Goal: Book appointment/travel/reservation

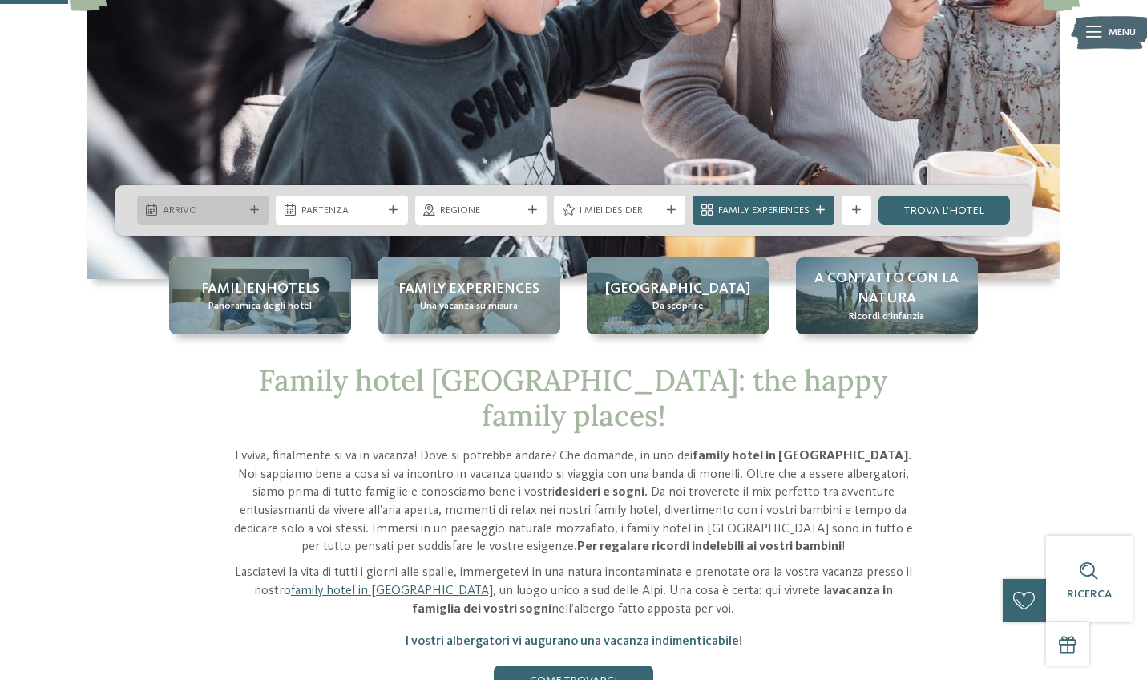
click at [251, 211] on icon at bounding box center [254, 210] width 9 height 9
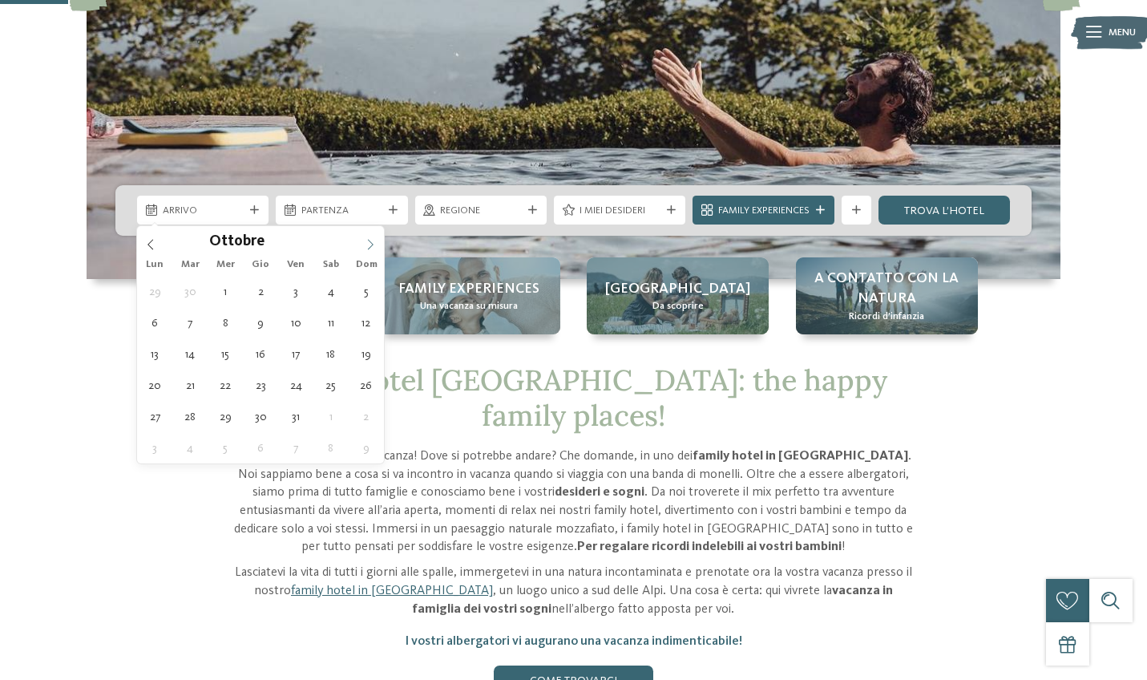
click at [370, 242] on icon at bounding box center [371, 245] width 6 height 10
type input "****"
click at [370, 242] on icon at bounding box center [371, 245] width 6 height 10
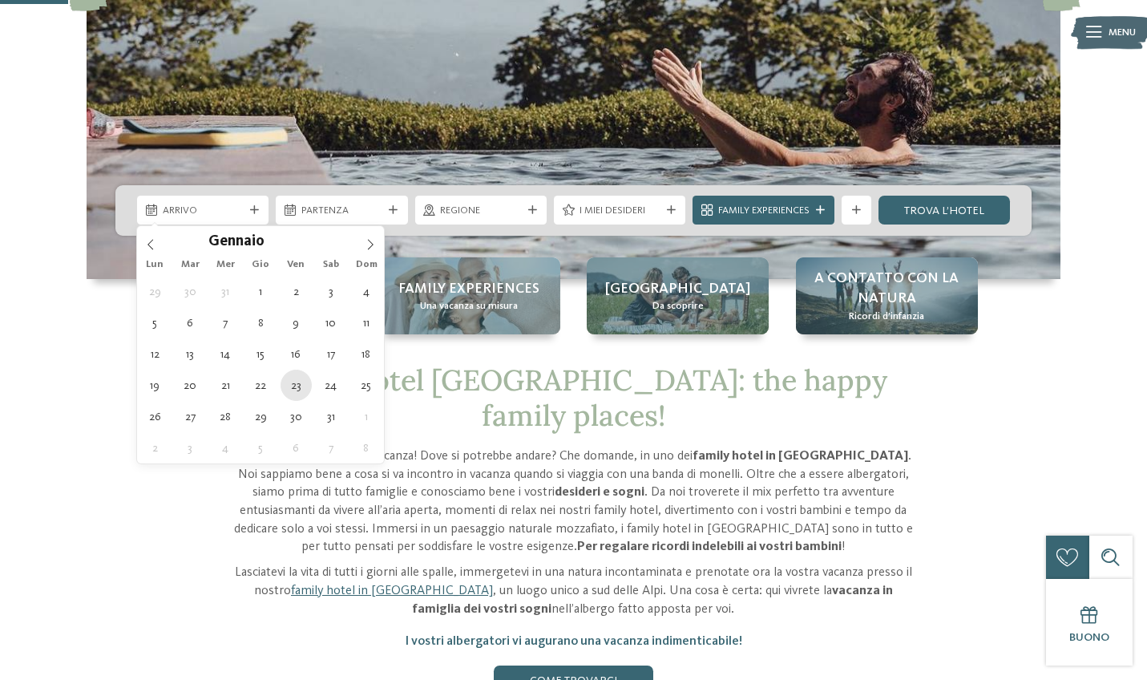
type div "[DATE]"
type input "****"
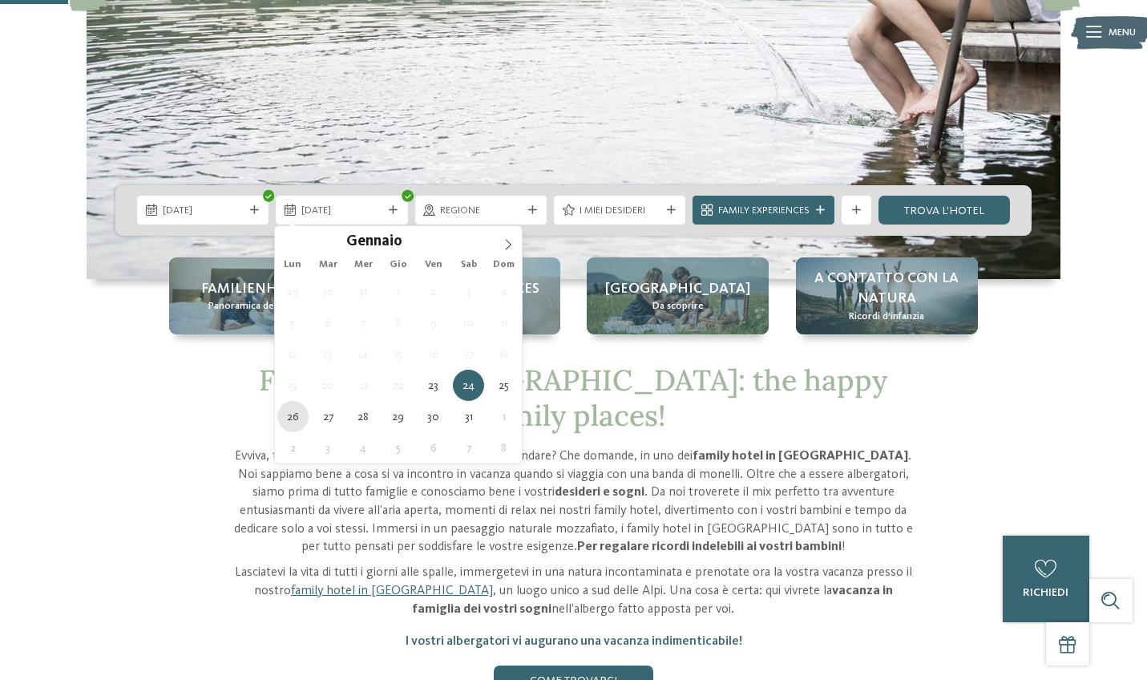
type div "[DATE]"
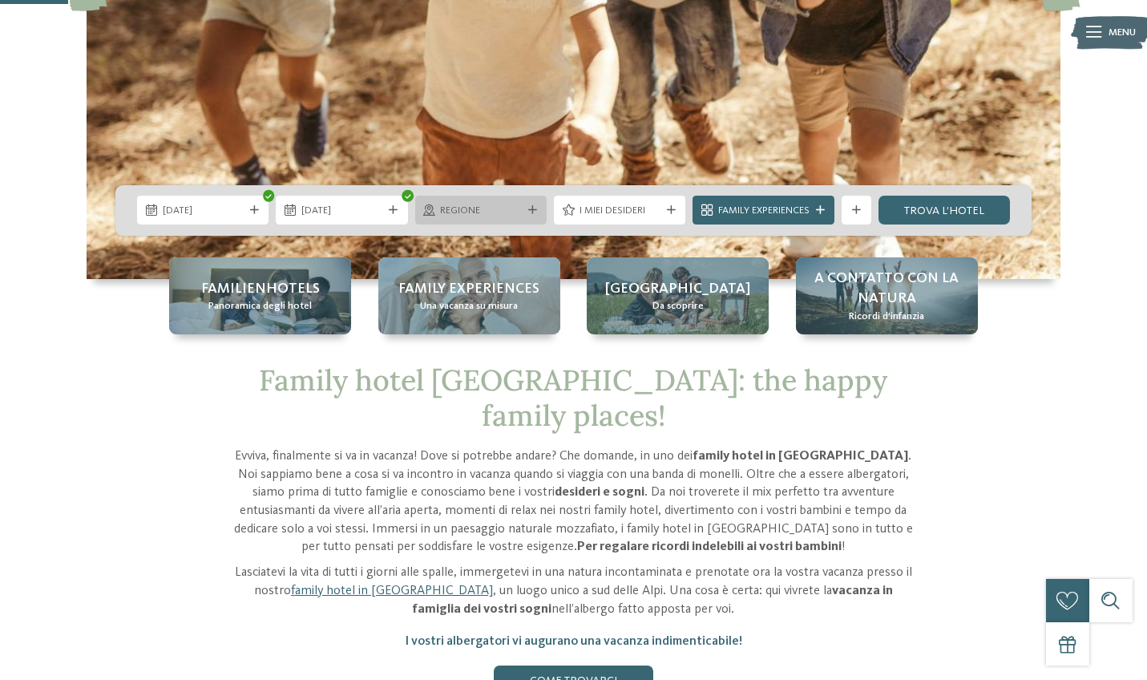
click at [513, 201] on div "Regione" at bounding box center [480, 210] width 131 height 29
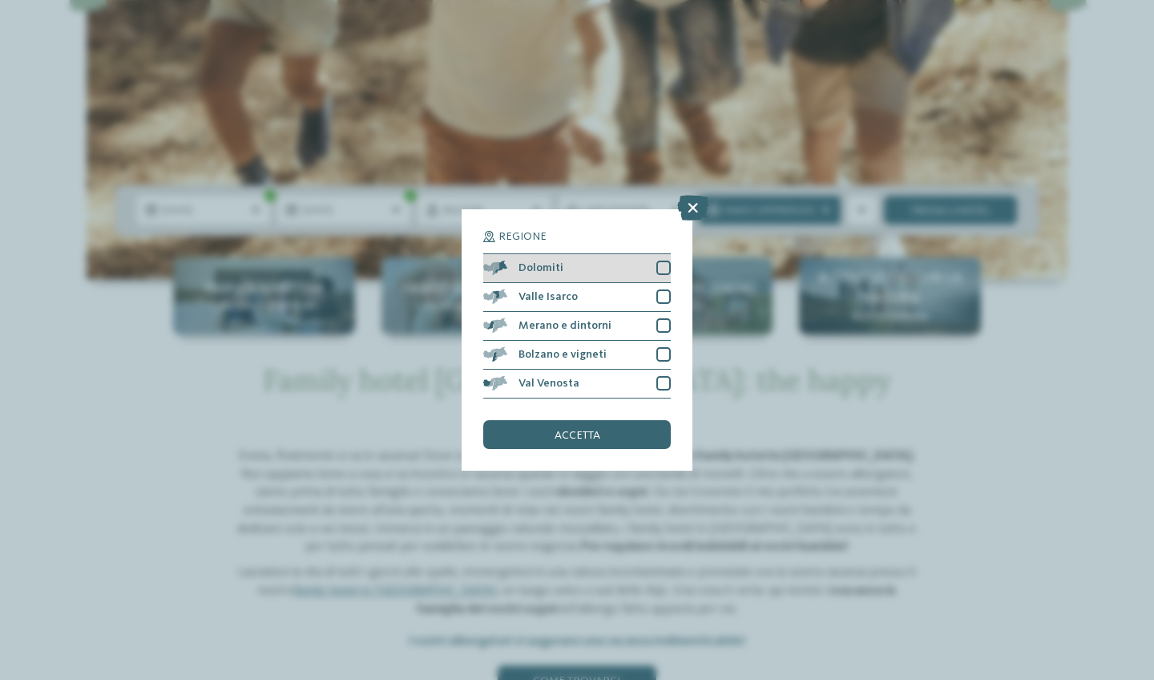
click at [666, 266] on div at bounding box center [663, 268] width 14 height 14
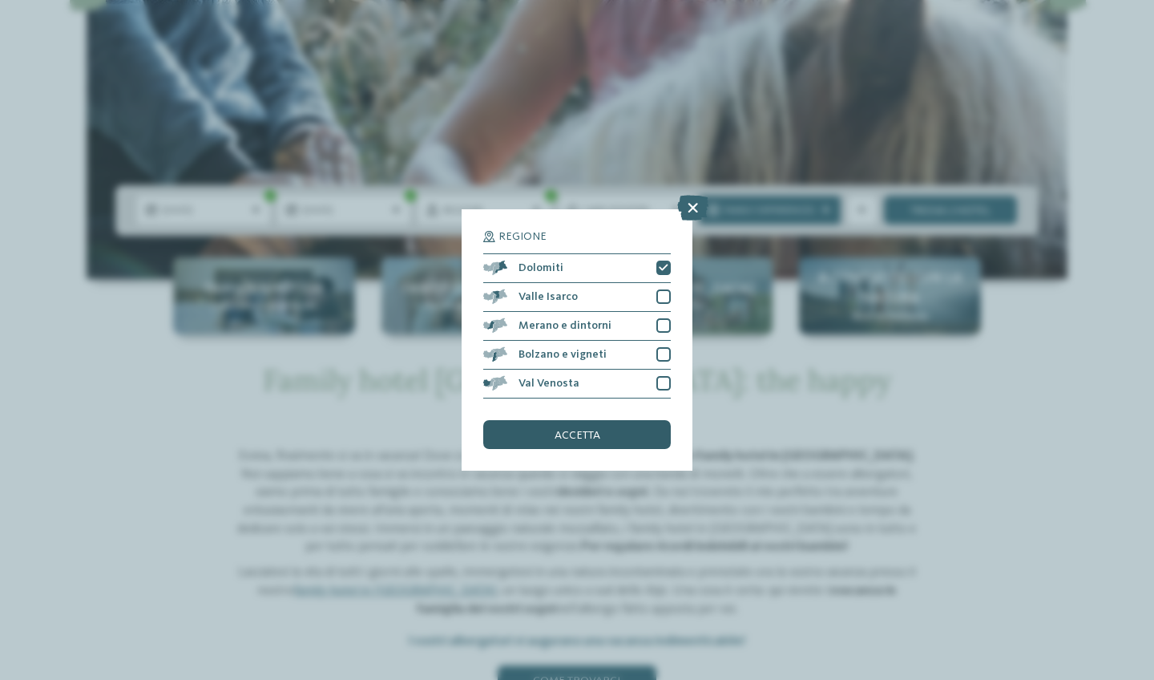
click at [588, 430] on span "accetta" at bounding box center [578, 435] width 46 height 11
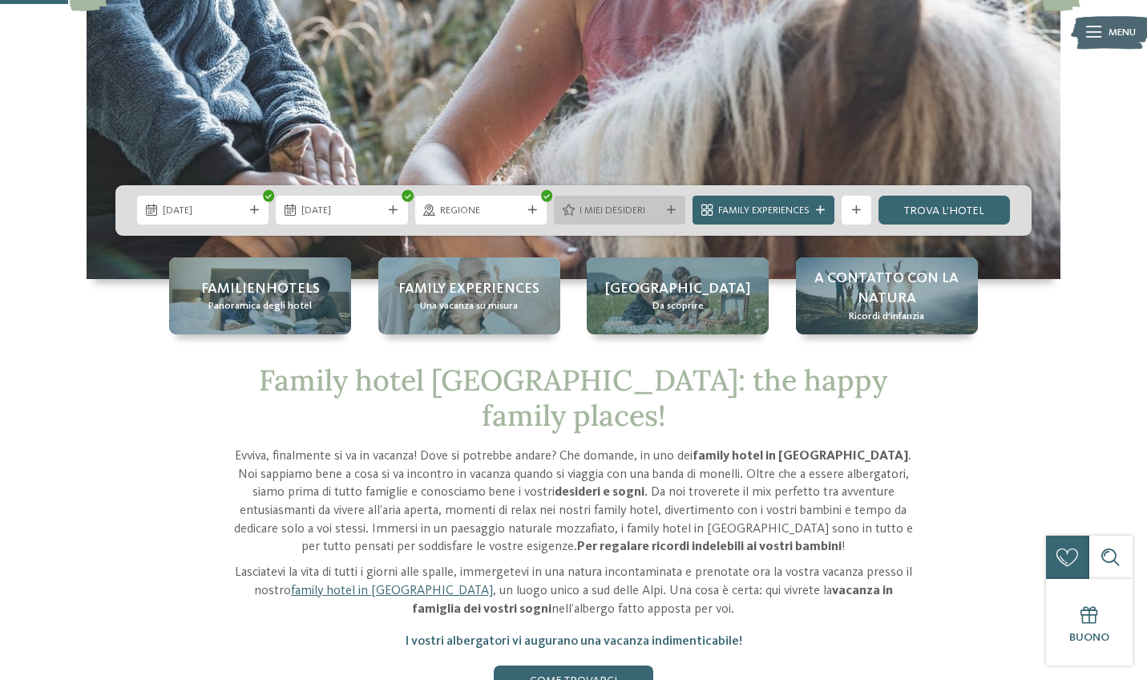
click at [656, 216] on div "I miei desideri" at bounding box center [620, 210] width 88 height 15
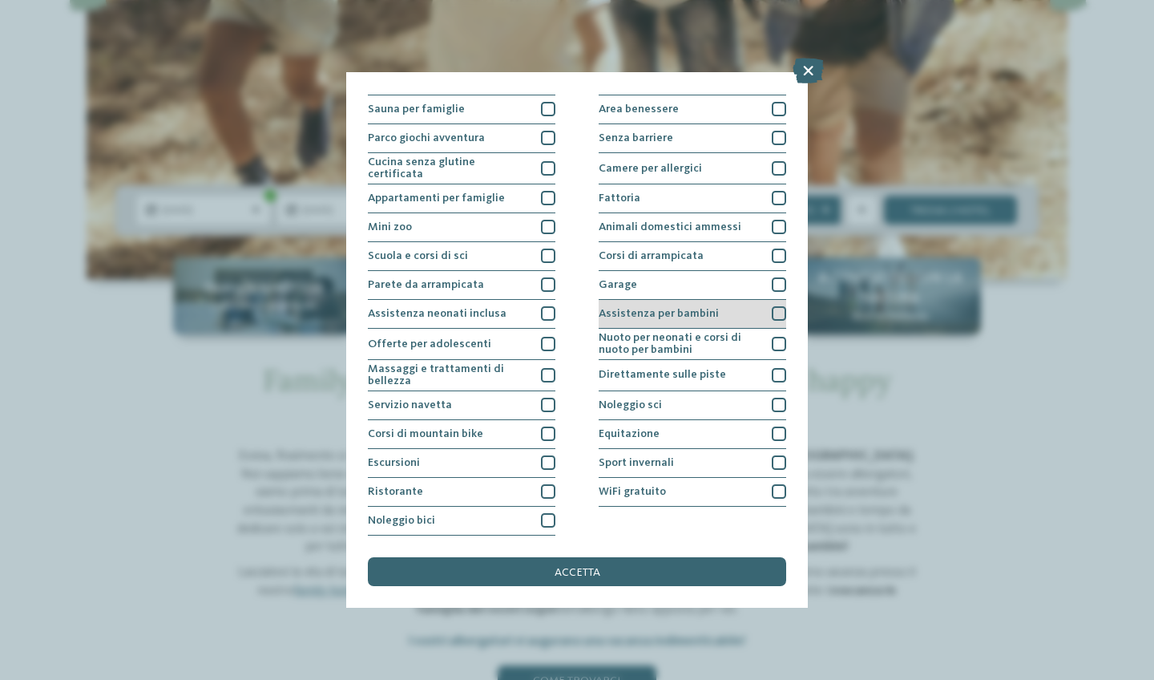
scroll to position [221, 0]
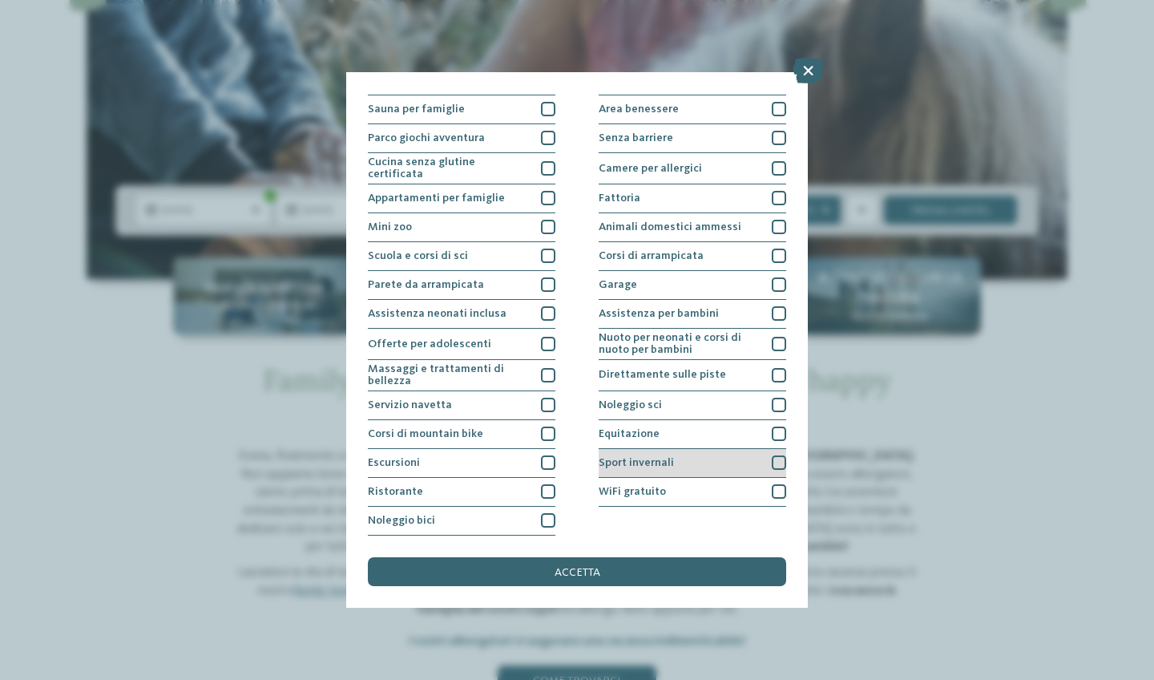
click at [775, 455] on div at bounding box center [779, 462] width 14 height 14
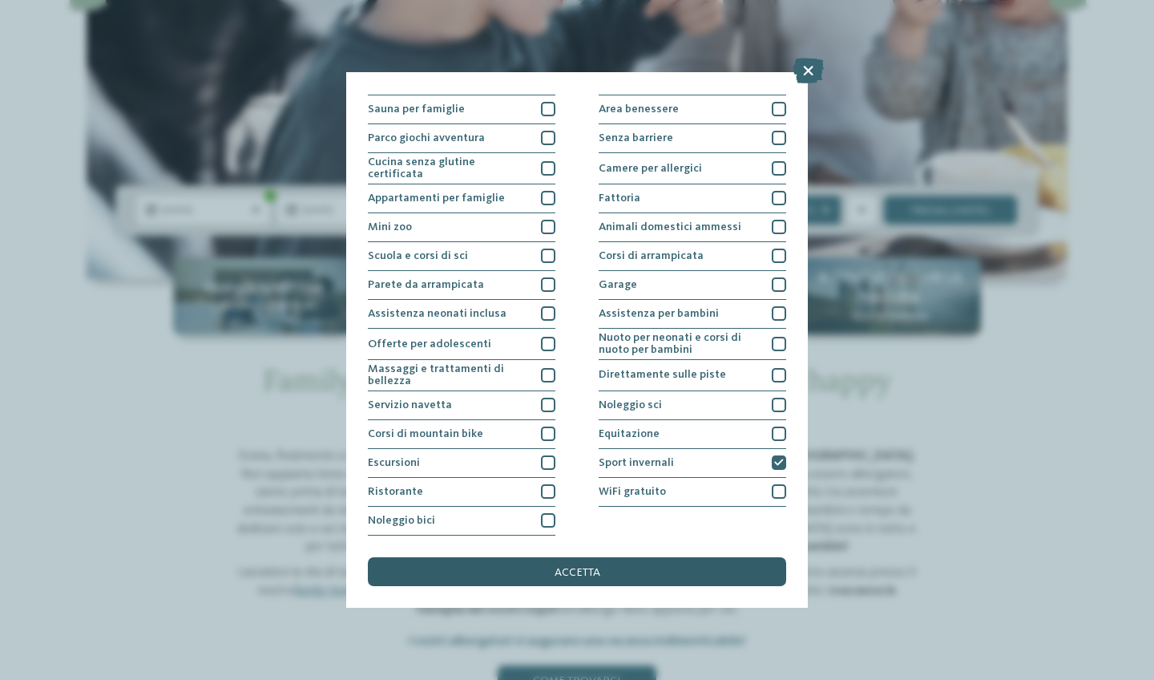
click at [612, 557] on div "accetta" at bounding box center [577, 571] width 418 height 29
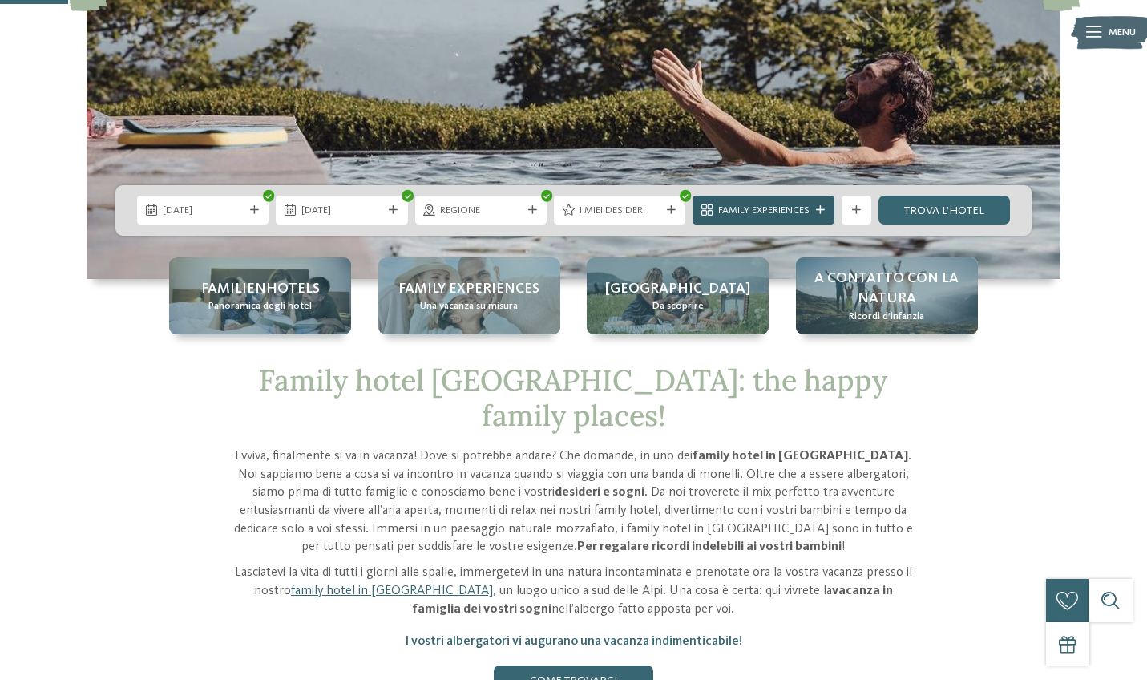
click at [777, 208] on span "Family Experiences" at bounding box center [763, 211] width 91 height 14
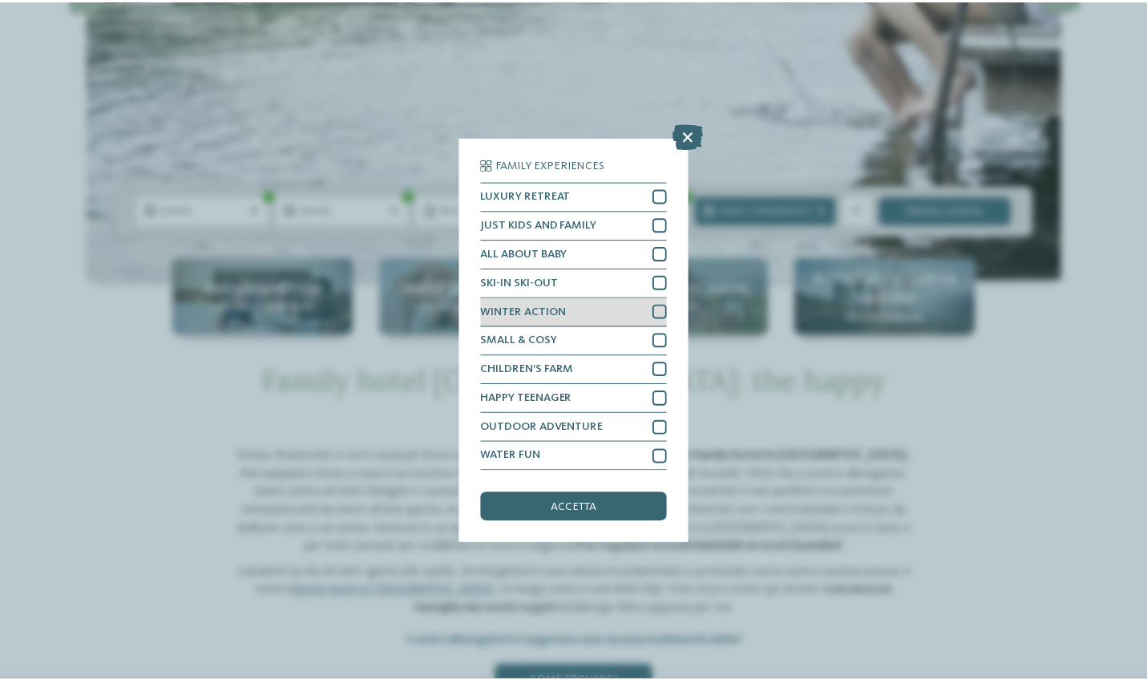
scroll to position [14, 0]
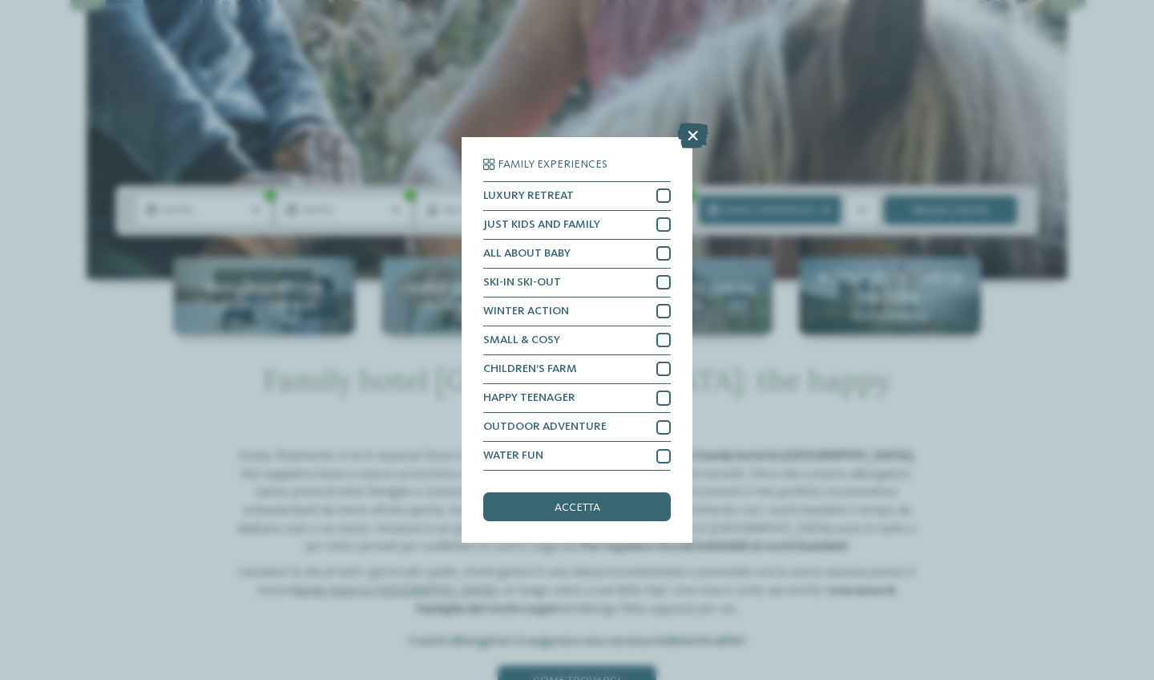
click at [689, 136] on icon at bounding box center [692, 136] width 31 height 26
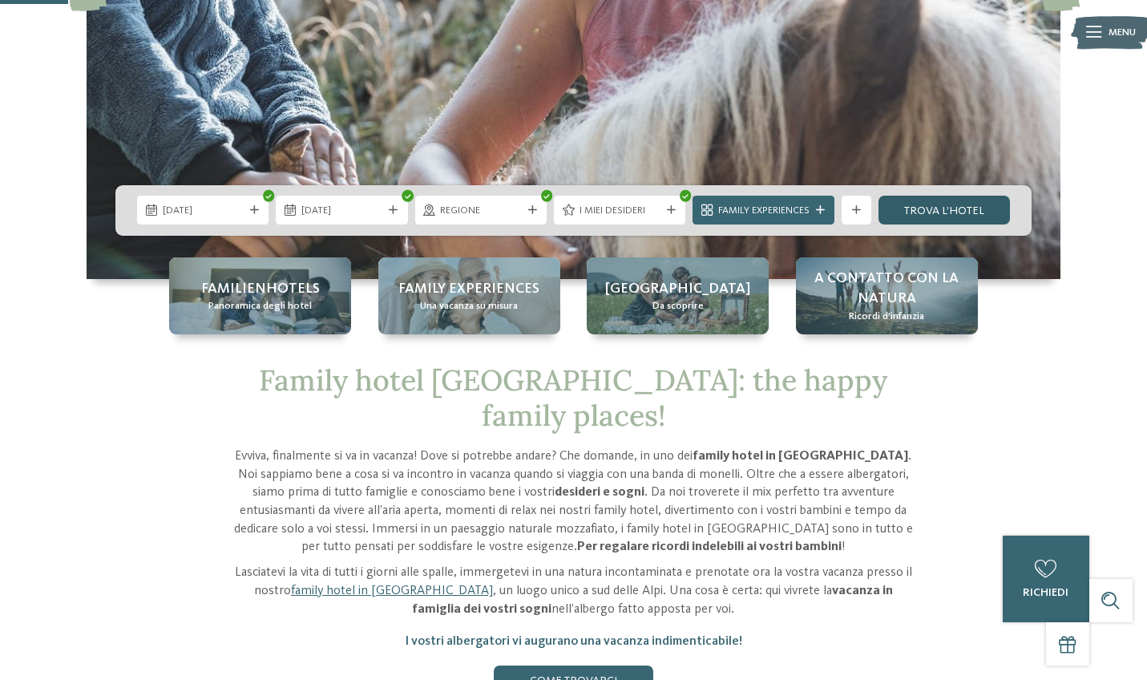
click at [946, 204] on link "trova l’hotel" at bounding box center [944, 210] width 131 height 29
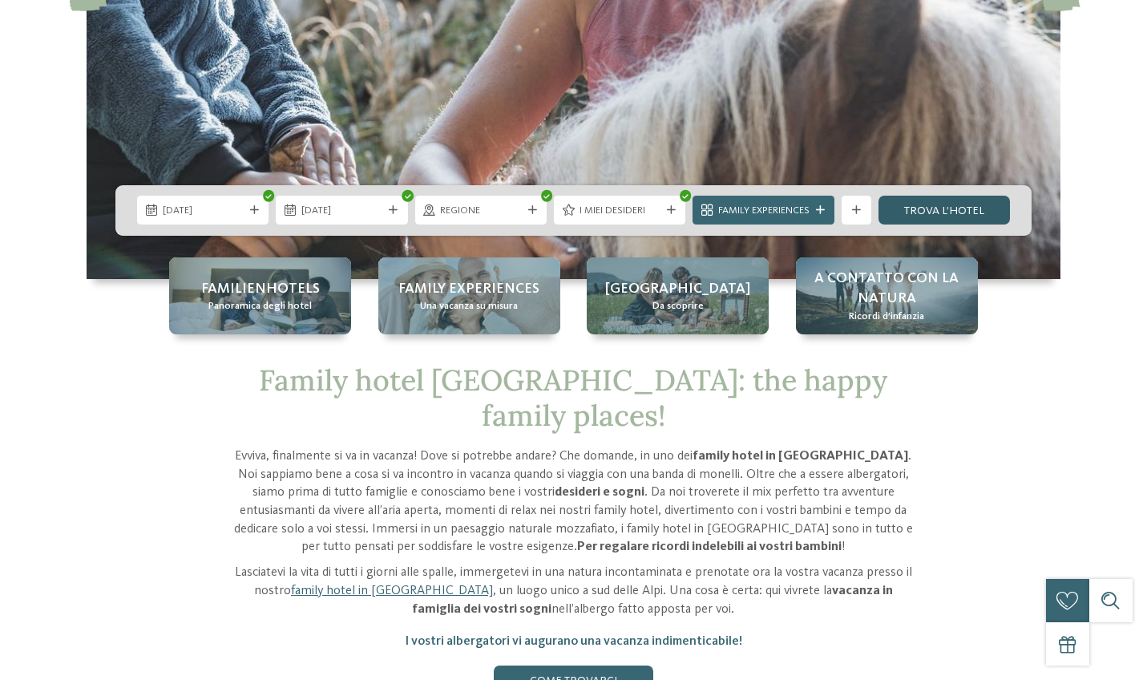
scroll to position [0, 0]
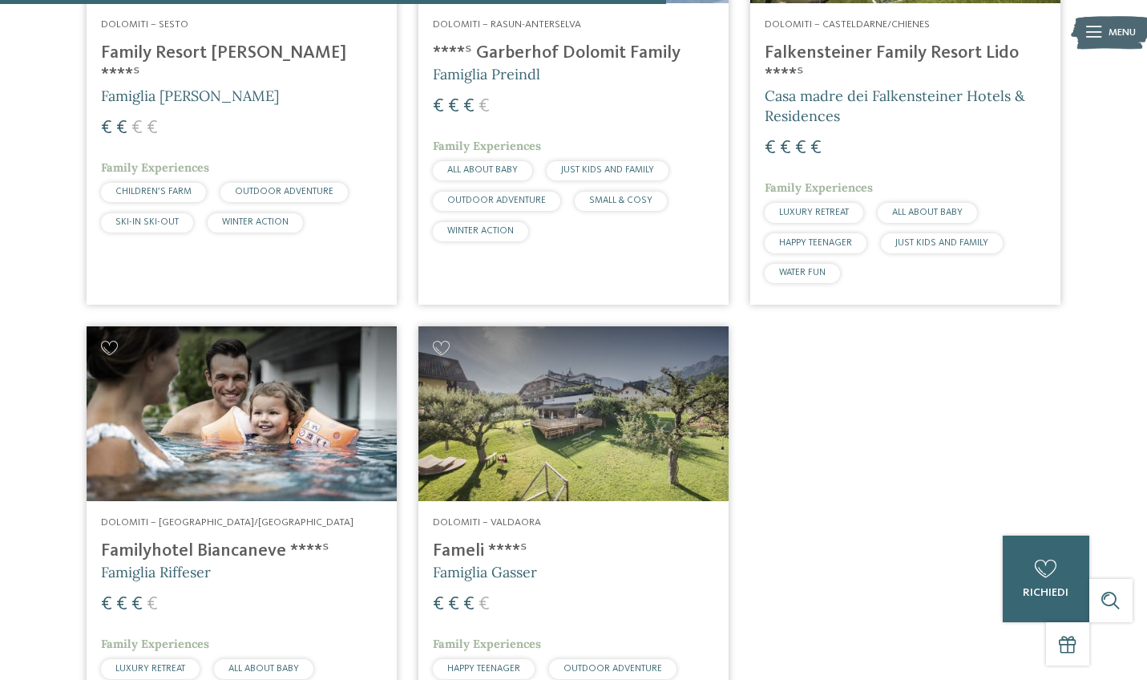
scroll to position [1214, 0]
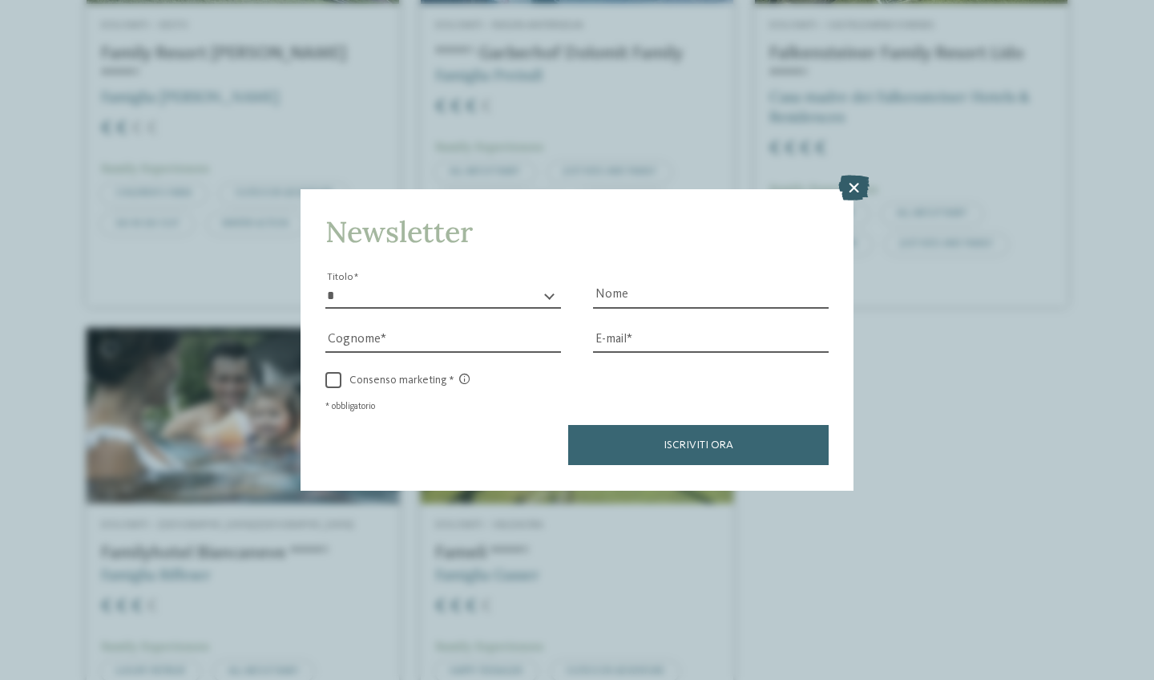
click at [855, 188] on icon at bounding box center [853, 189] width 31 height 26
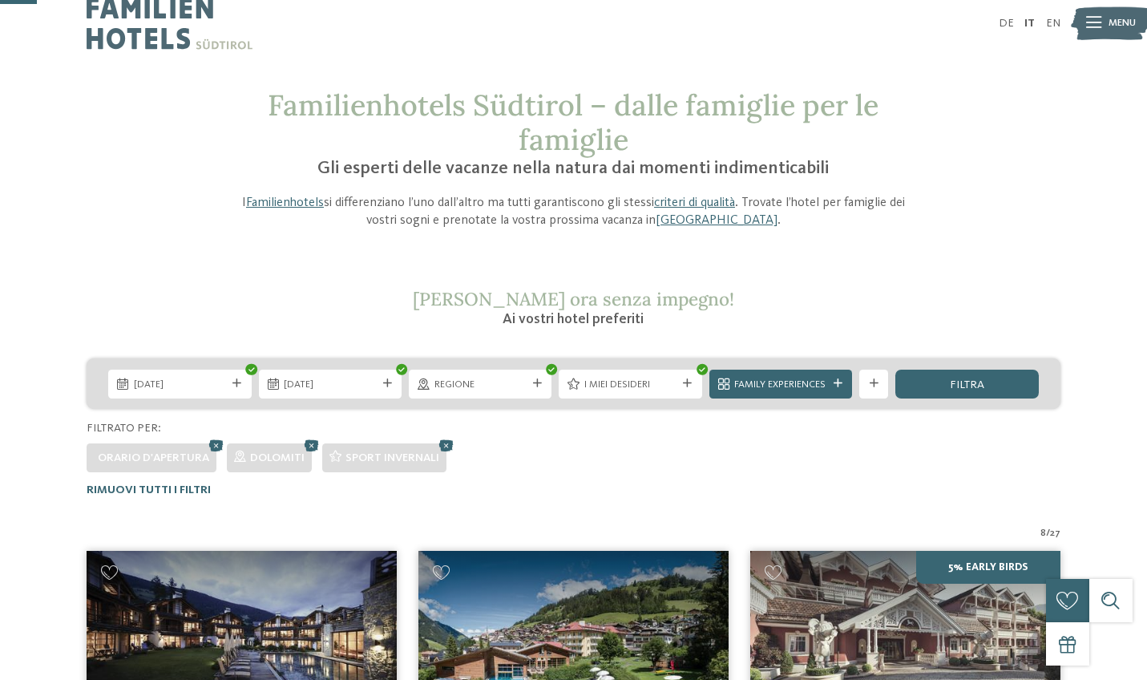
scroll to position [0, 0]
